Goal: Task Accomplishment & Management: Manage account settings

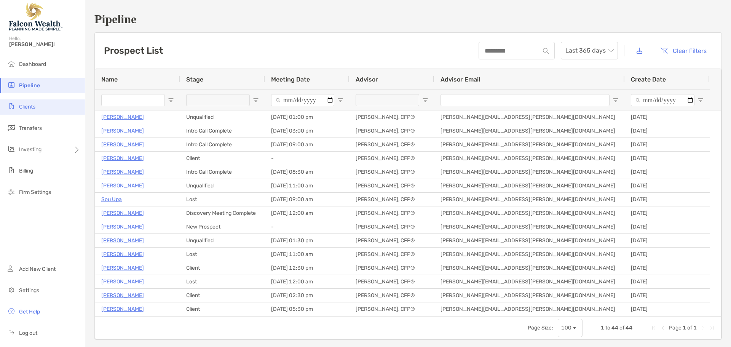
click at [22, 113] on li "Clients" at bounding box center [42, 106] width 85 height 15
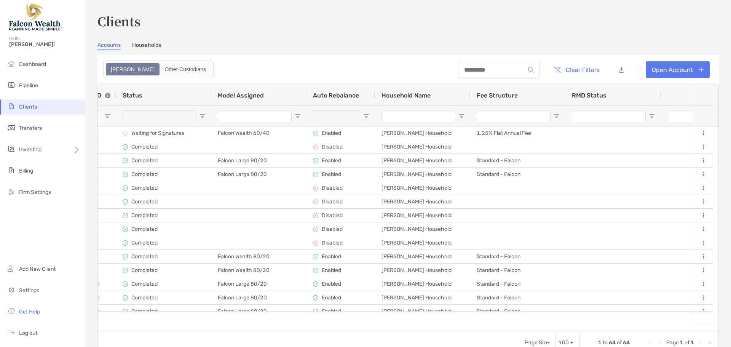
scroll to position [0, 513]
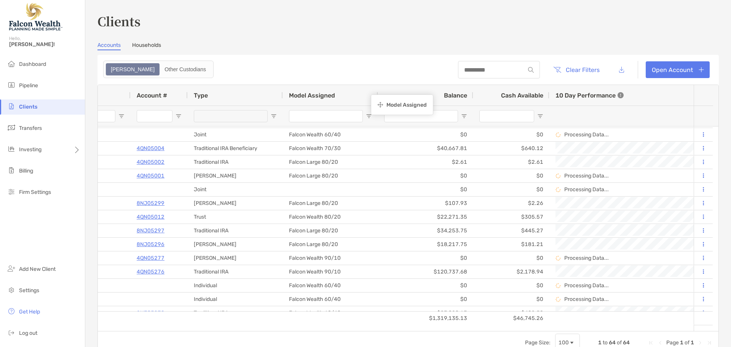
drag, startPoint x: 232, startPoint y: 94, endPoint x: 374, endPoint y: 96, distance: 142.7
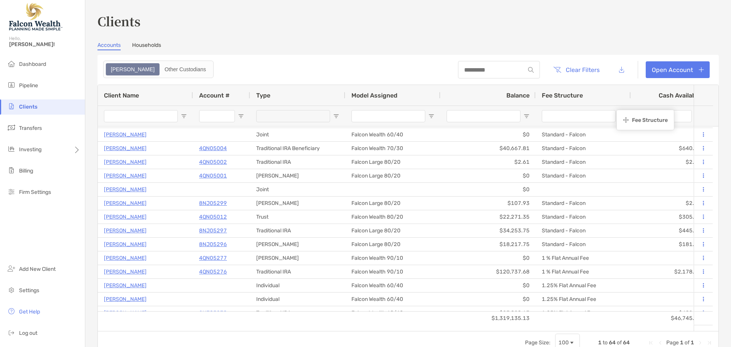
drag, startPoint x: 434, startPoint y: 94, endPoint x: 620, endPoint y: 111, distance: 186.5
click at [140, 16] on h3 "Clients" at bounding box center [407, 21] width 621 height 18
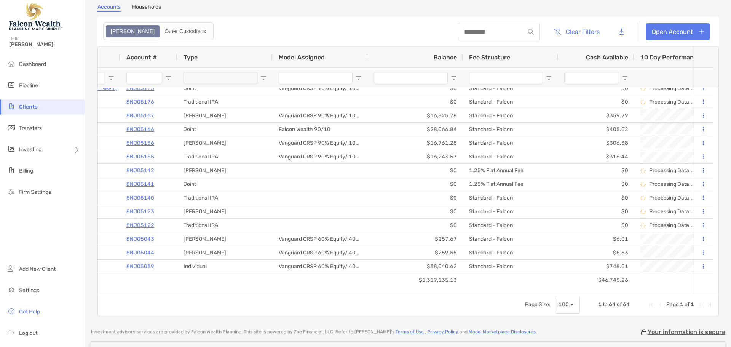
scroll to position [0, 156]
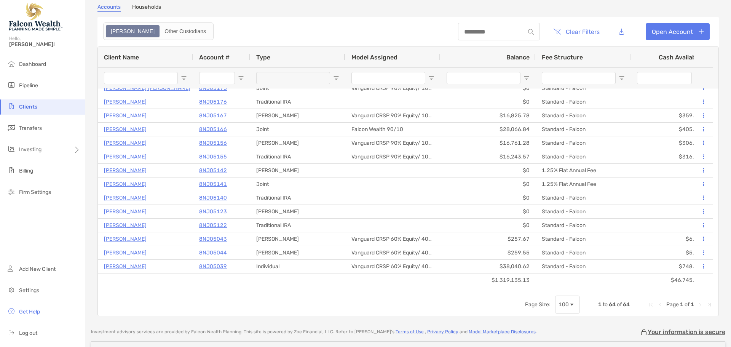
drag, startPoint x: 27, startPoint y: 64, endPoint x: 186, endPoint y: 81, distance: 160.0
click at [29, 64] on span "Dashboard" at bounding box center [32, 64] width 27 height 6
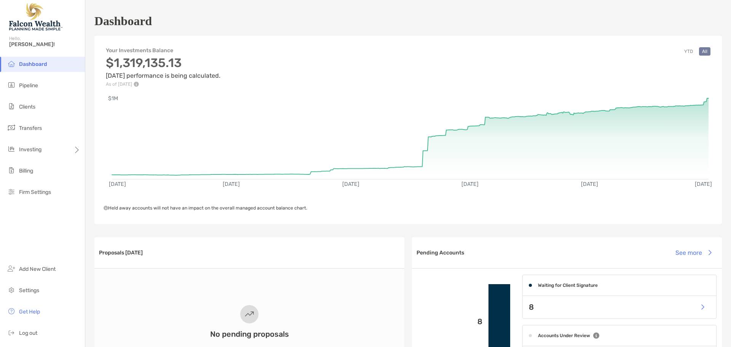
click at [29, 65] on span "Dashboard" at bounding box center [33, 64] width 28 height 6
click at [29, 67] on span "Dashboard" at bounding box center [33, 64] width 28 height 6
click at [40, 84] on li "Pipeline" at bounding box center [42, 85] width 85 height 15
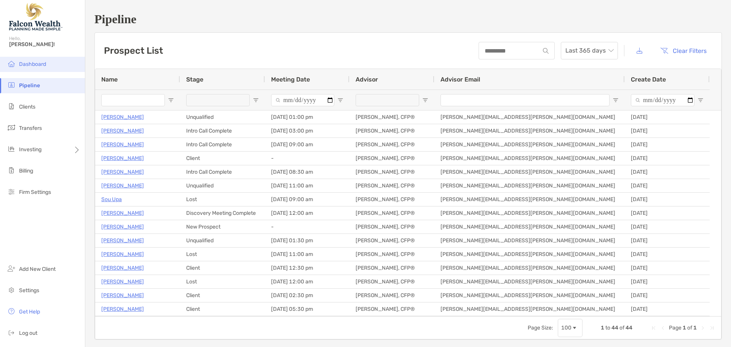
drag, startPoint x: 44, startPoint y: 64, endPoint x: 56, endPoint y: 57, distance: 14.1
click at [43, 64] on span "Dashboard" at bounding box center [32, 64] width 27 height 6
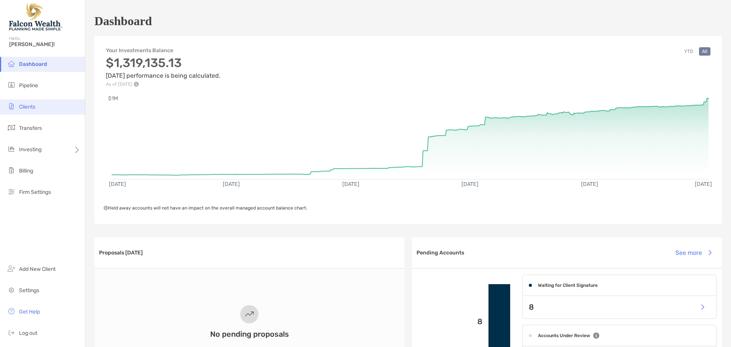
click at [25, 110] on li "Clients" at bounding box center [42, 106] width 85 height 15
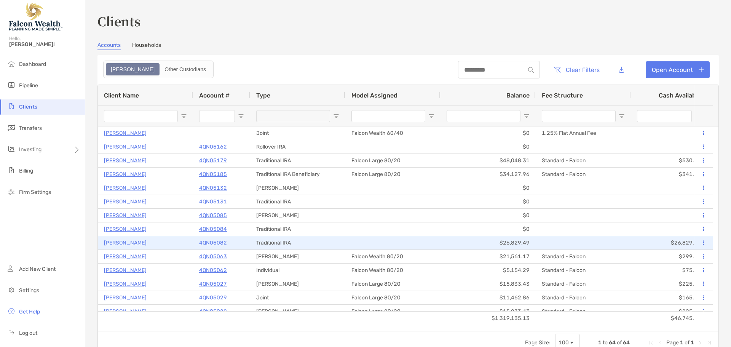
click at [130, 243] on p "Madison Hughes" at bounding box center [125, 243] width 43 height 10
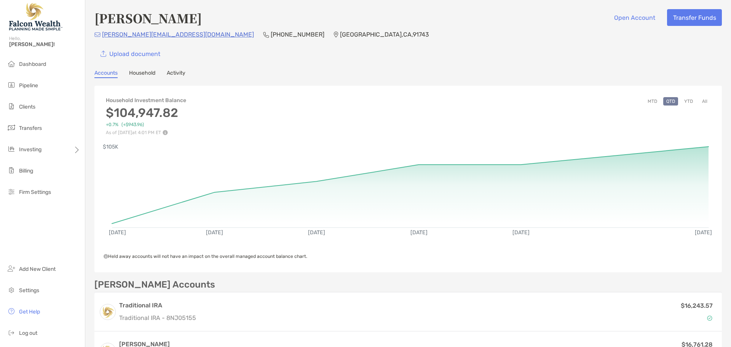
click at [684, 99] on button "YTD" at bounding box center [688, 101] width 15 height 8
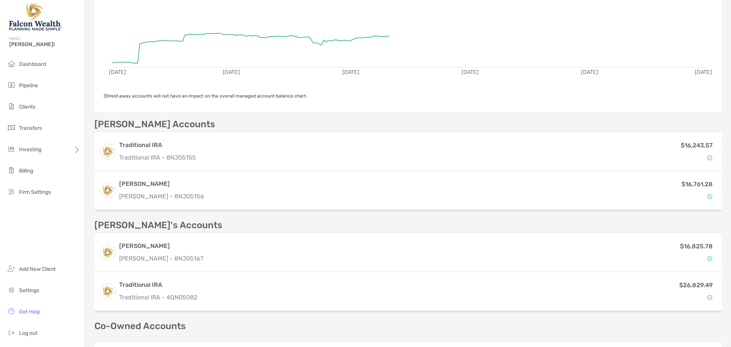
scroll to position [228, 0]
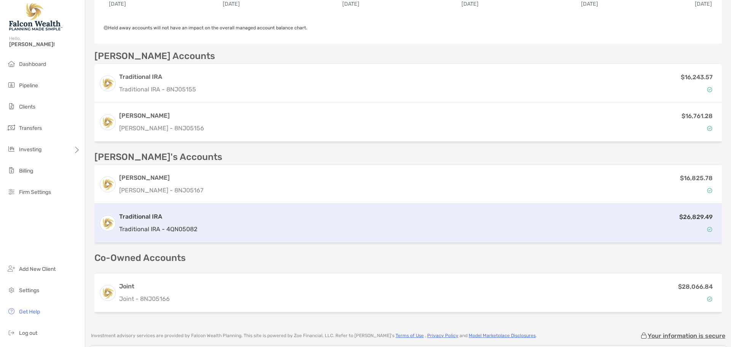
click at [134, 220] on h3 "Traditional IRA" at bounding box center [158, 216] width 78 height 9
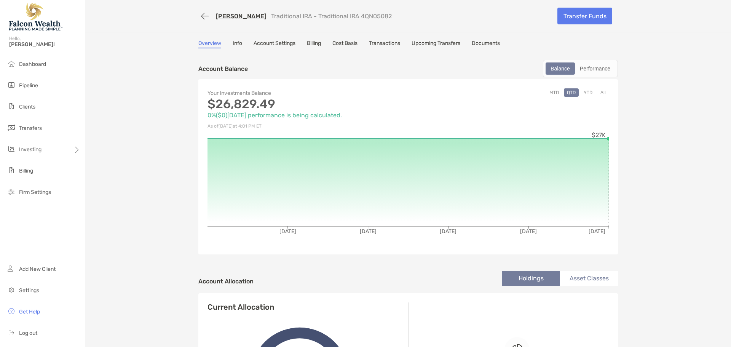
click at [599, 91] on button "All" at bounding box center [602, 92] width 11 height 8
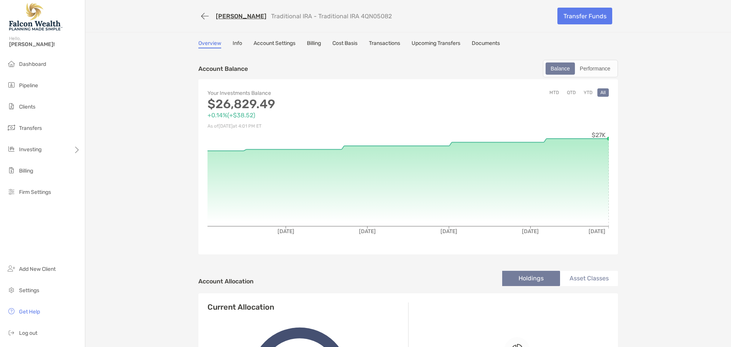
click at [243, 16] on link "Madison Hughes" at bounding box center [241, 16] width 51 height 7
click at [231, 15] on link "Madison Hughes" at bounding box center [241, 16] width 51 height 7
click at [199, 16] on button "button" at bounding box center [204, 16] width 13 height 14
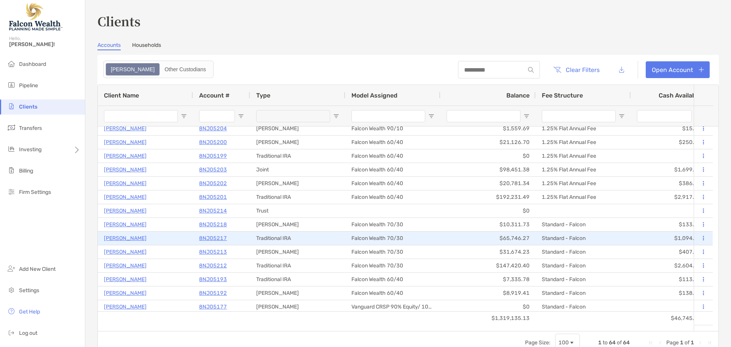
scroll to position [565, 0]
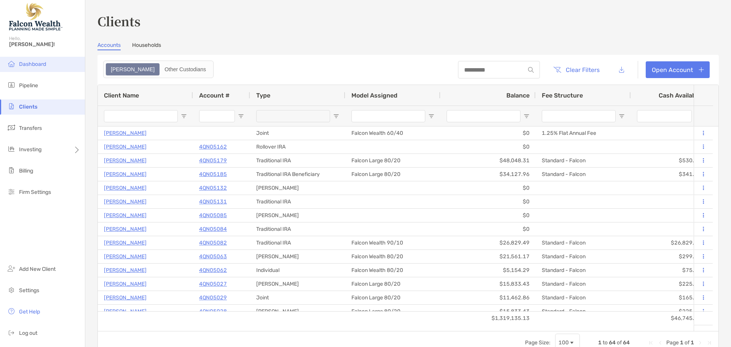
click at [18, 61] on li "Dashboard" at bounding box center [42, 64] width 85 height 15
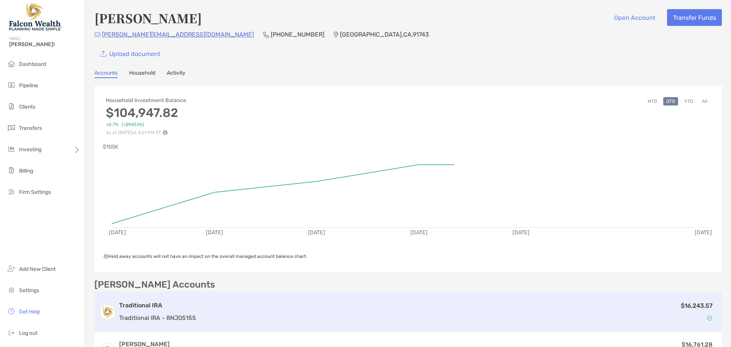
click at [328, 311] on div "$16,243.57" at bounding box center [458, 312] width 518 height 22
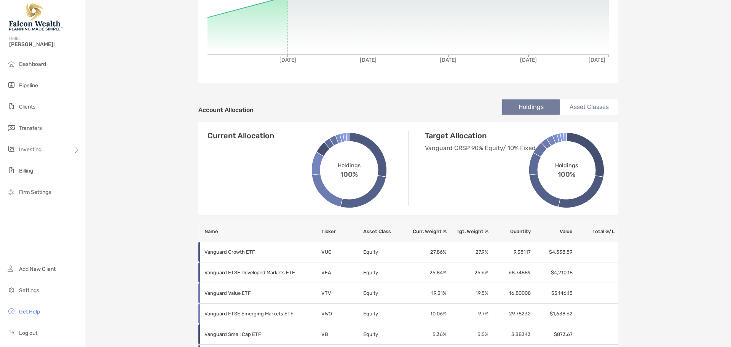
scroll to position [114, 0]
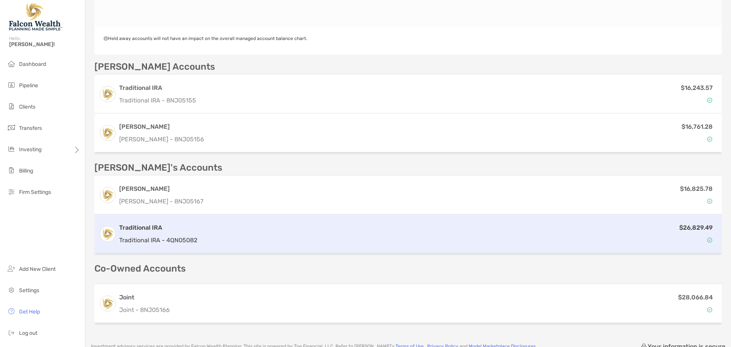
scroll to position [295, 0]
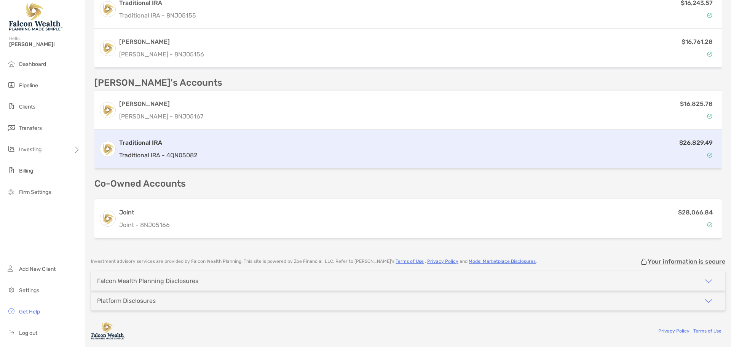
click at [148, 140] on h3 "Traditional IRA" at bounding box center [158, 142] width 78 height 9
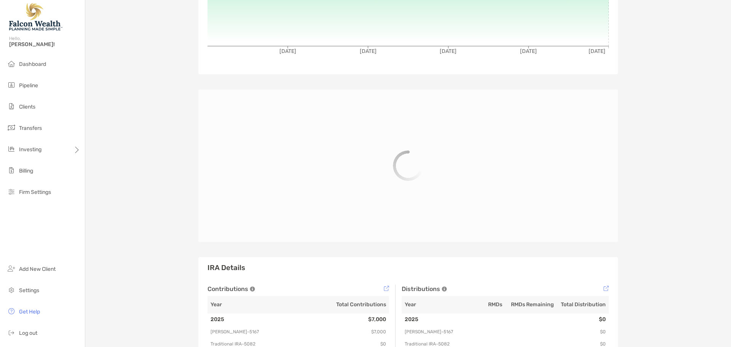
scroll to position [228, 0]
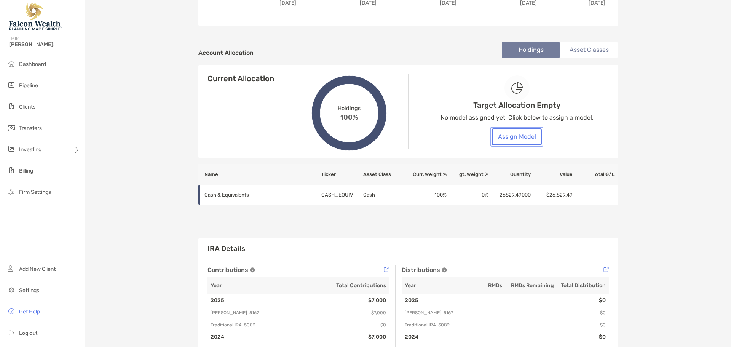
click at [518, 131] on button "Assign Model" at bounding box center [517, 136] width 50 height 17
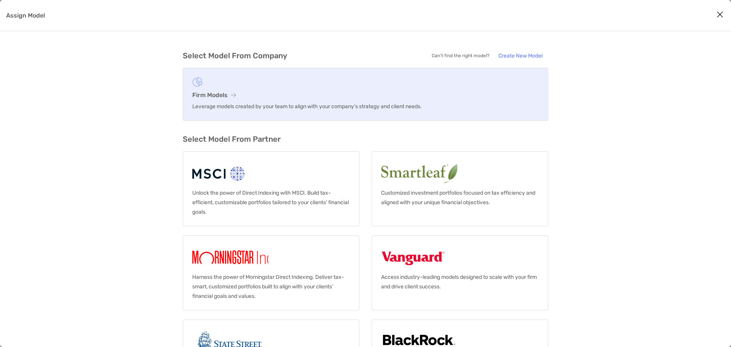
click at [206, 95] on h3 "Firm Models" at bounding box center [365, 94] width 346 height 7
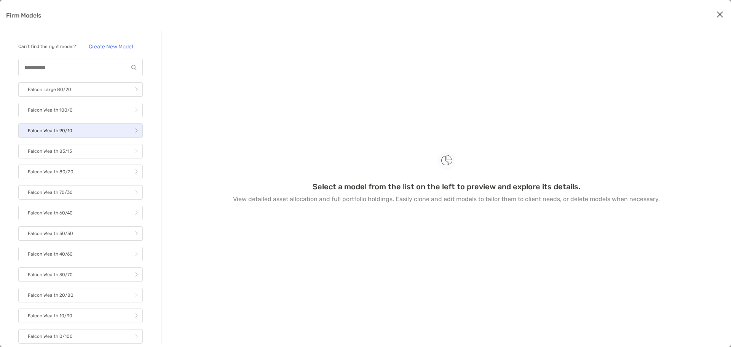
click at [58, 135] on p "Falcon Wealth 90/10" at bounding box center [50, 131] width 45 height 10
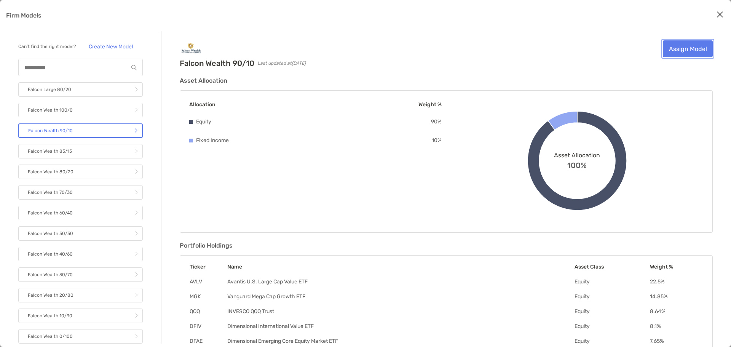
click at [696, 51] on link "Assign Model" at bounding box center [687, 48] width 50 height 17
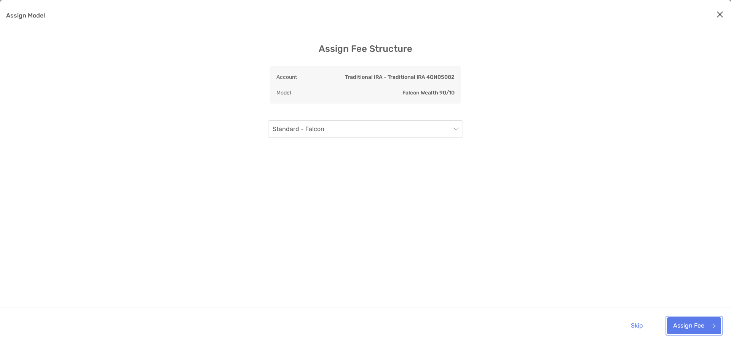
click at [682, 323] on button "Assign Fee" at bounding box center [694, 325] width 54 height 17
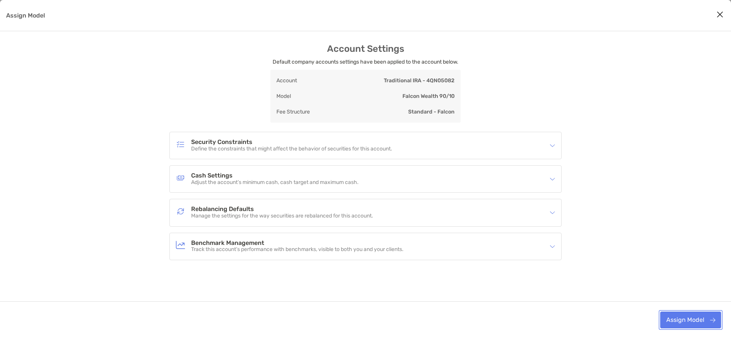
click at [696, 320] on button "Assign Model" at bounding box center [690, 319] width 61 height 17
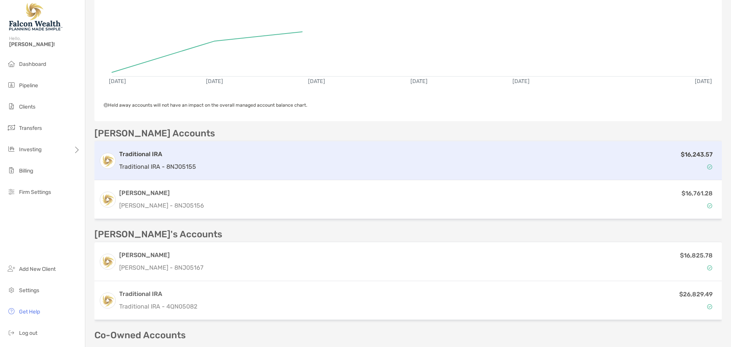
scroll to position [152, 0]
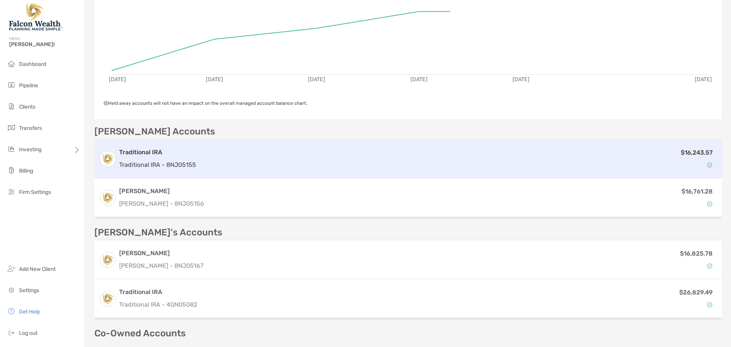
click at [183, 154] on h3 "Traditional IRA" at bounding box center [157, 152] width 77 height 9
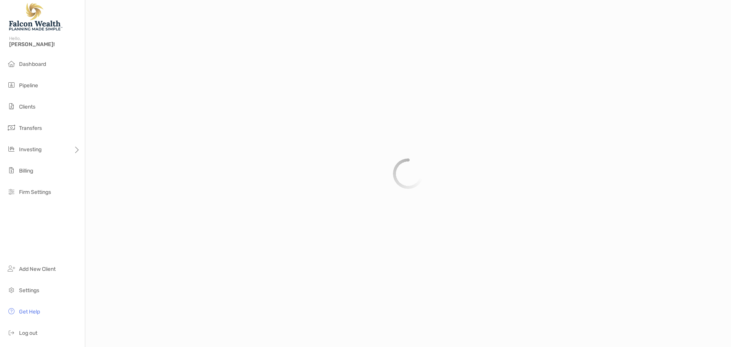
click at [268, 151] on div at bounding box center [407, 173] width 645 height 347
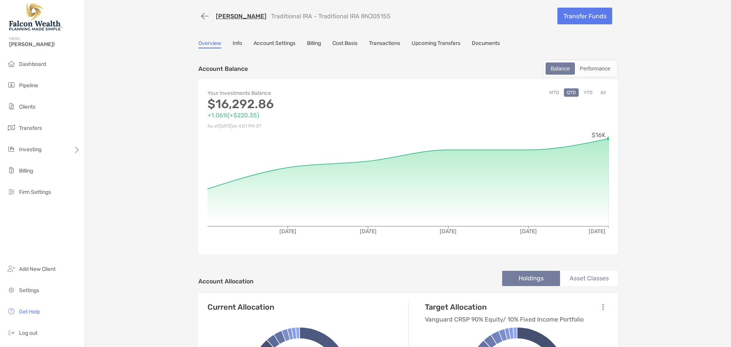
drag, startPoint x: 307, startPoint y: 42, endPoint x: 318, endPoint y: 43, distance: 11.9
click at [307, 42] on link "Billing" at bounding box center [314, 44] width 14 height 8
